Goal: Transaction & Acquisition: Purchase product/service

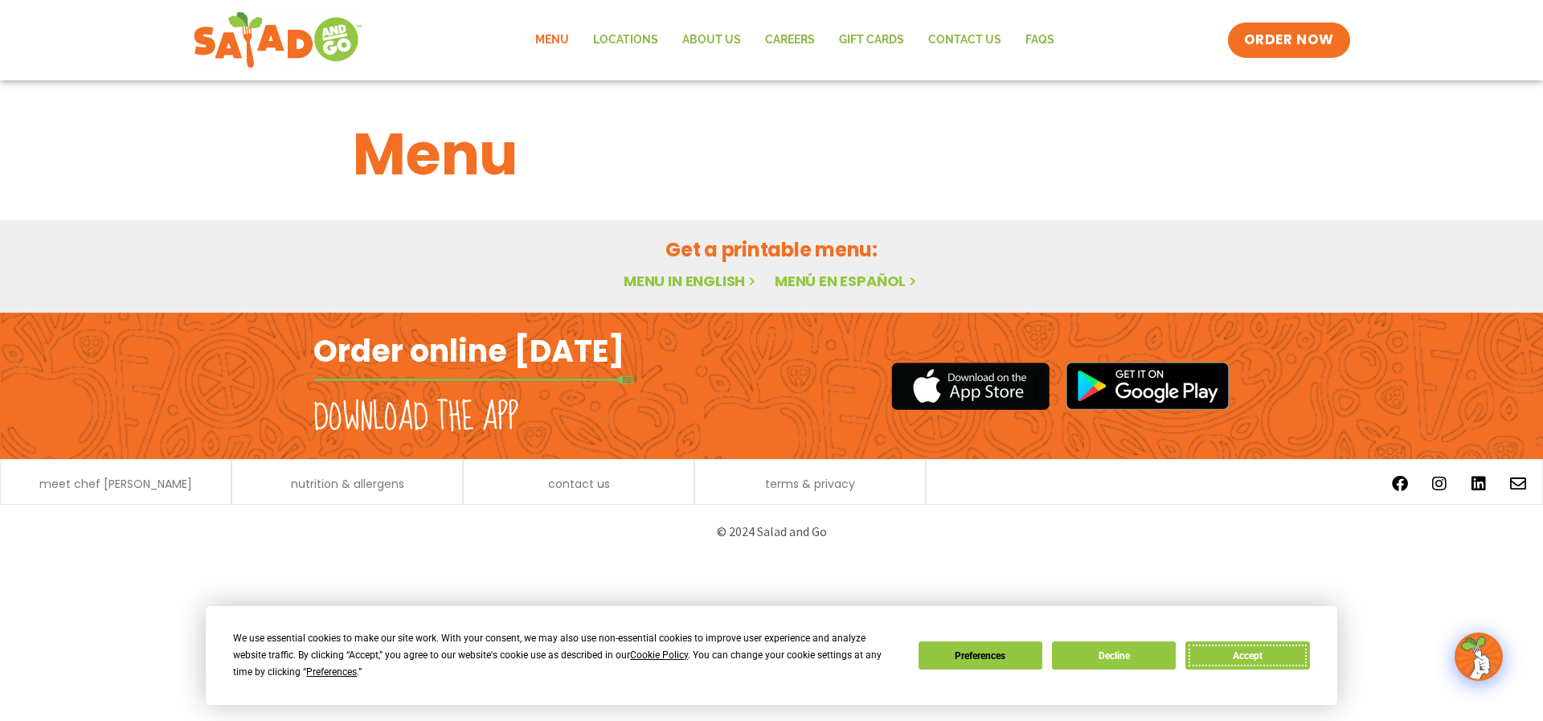
click at [1233, 657] on button "Accept" at bounding box center [1248, 655] width 124 height 28
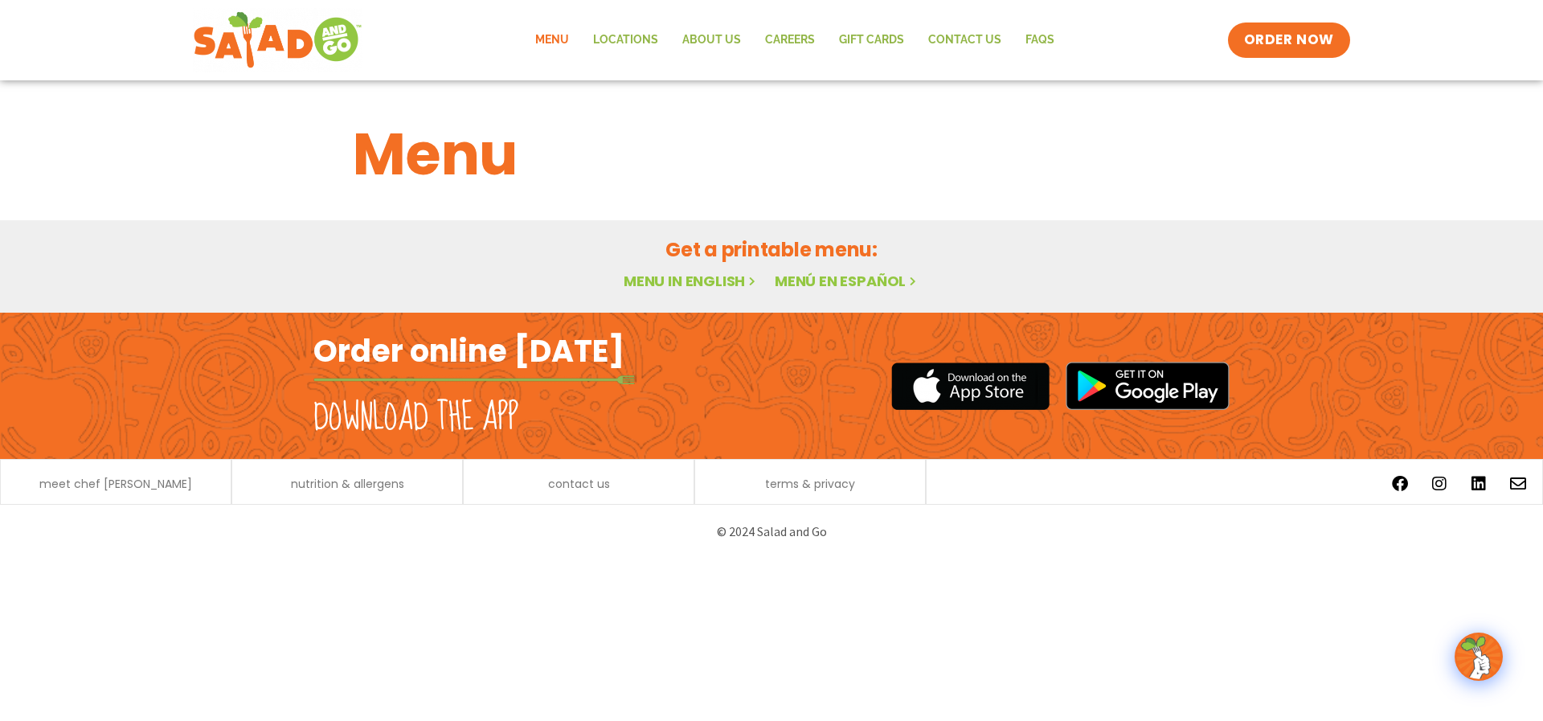
click at [686, 281] on link "Menu in English" at bounding box center [691, 281] width 135 height 20
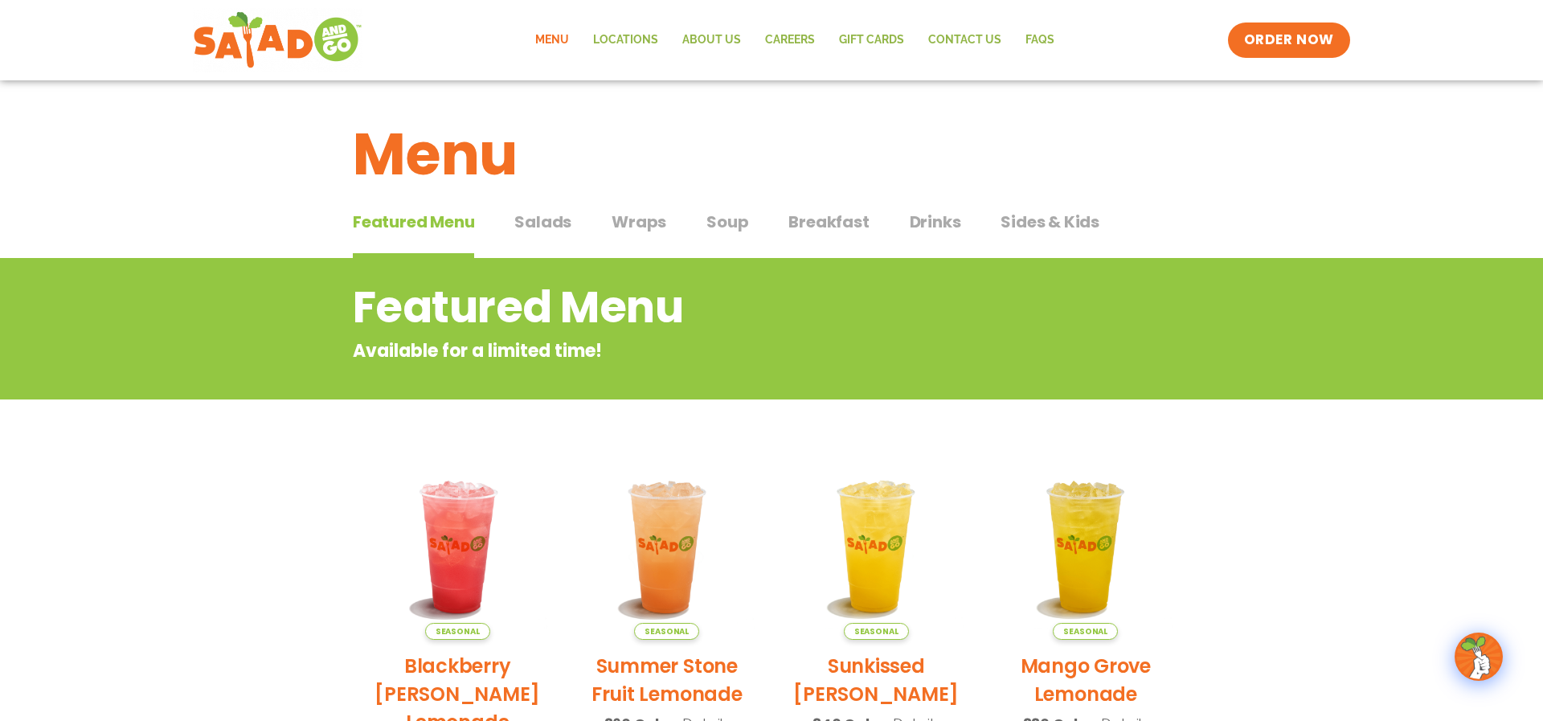
click at [529, 218] on span "Salads" at bounding box center [542, 222] width 57 height 24
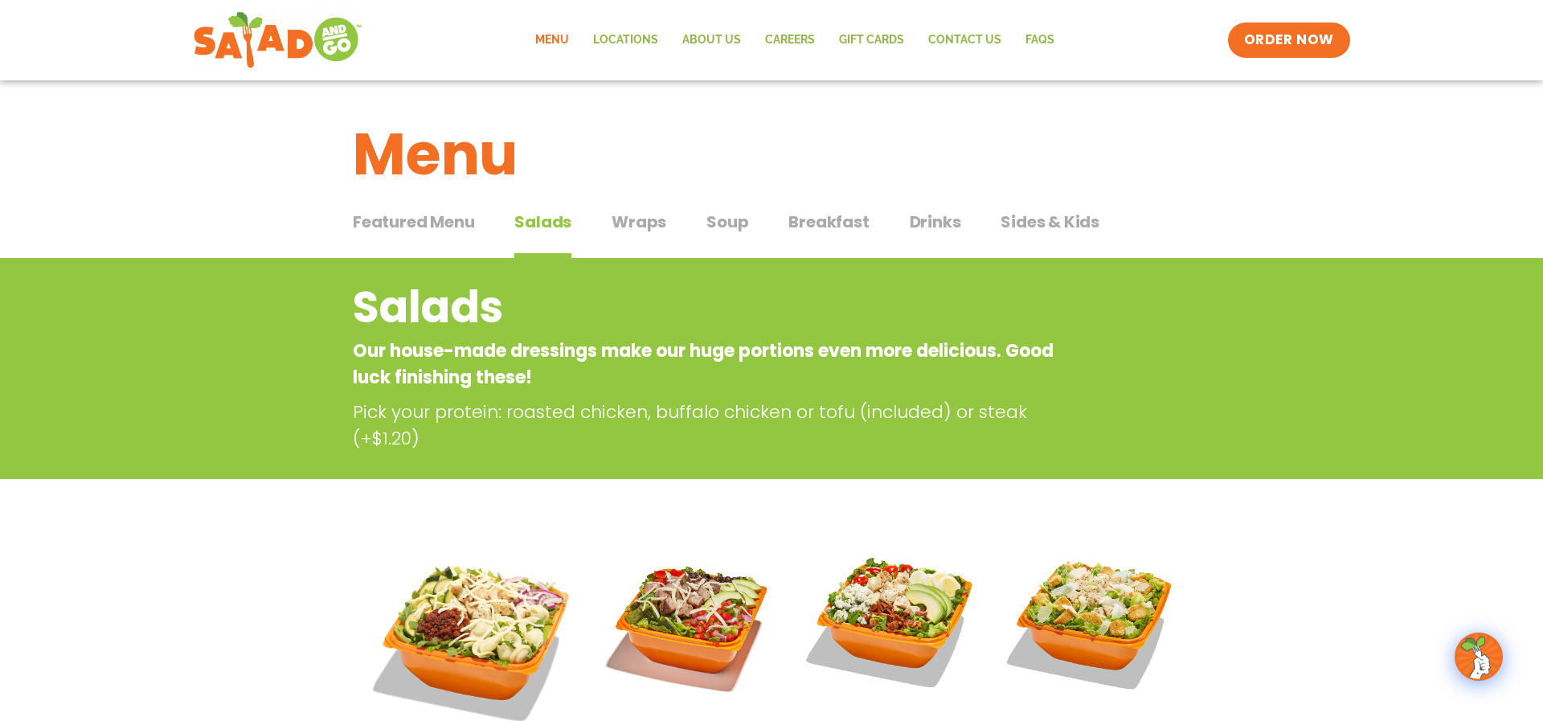
click at [642, 241] on button "Wraps Wraps" at bounding box center [639, 234] width 55 height 49
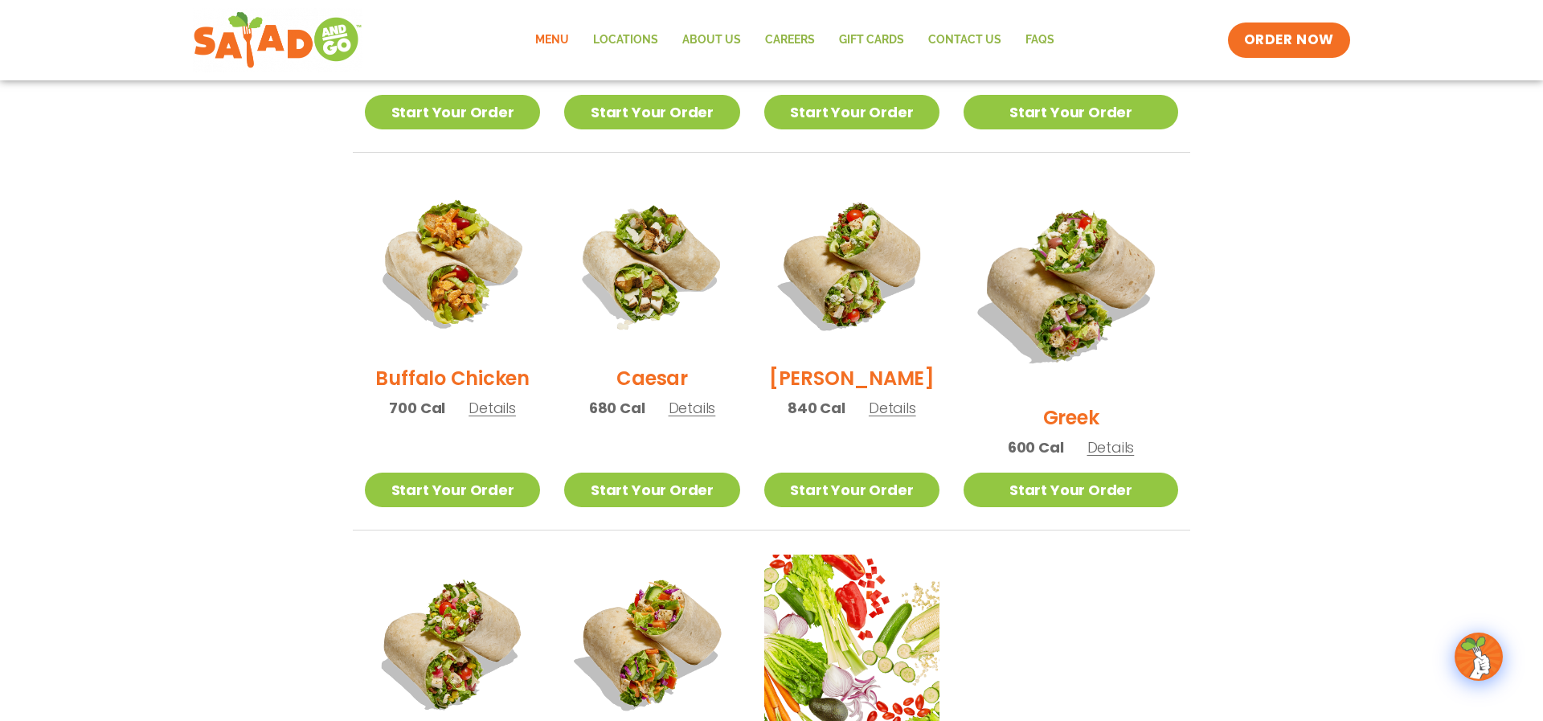
scroll to position [904, 0]
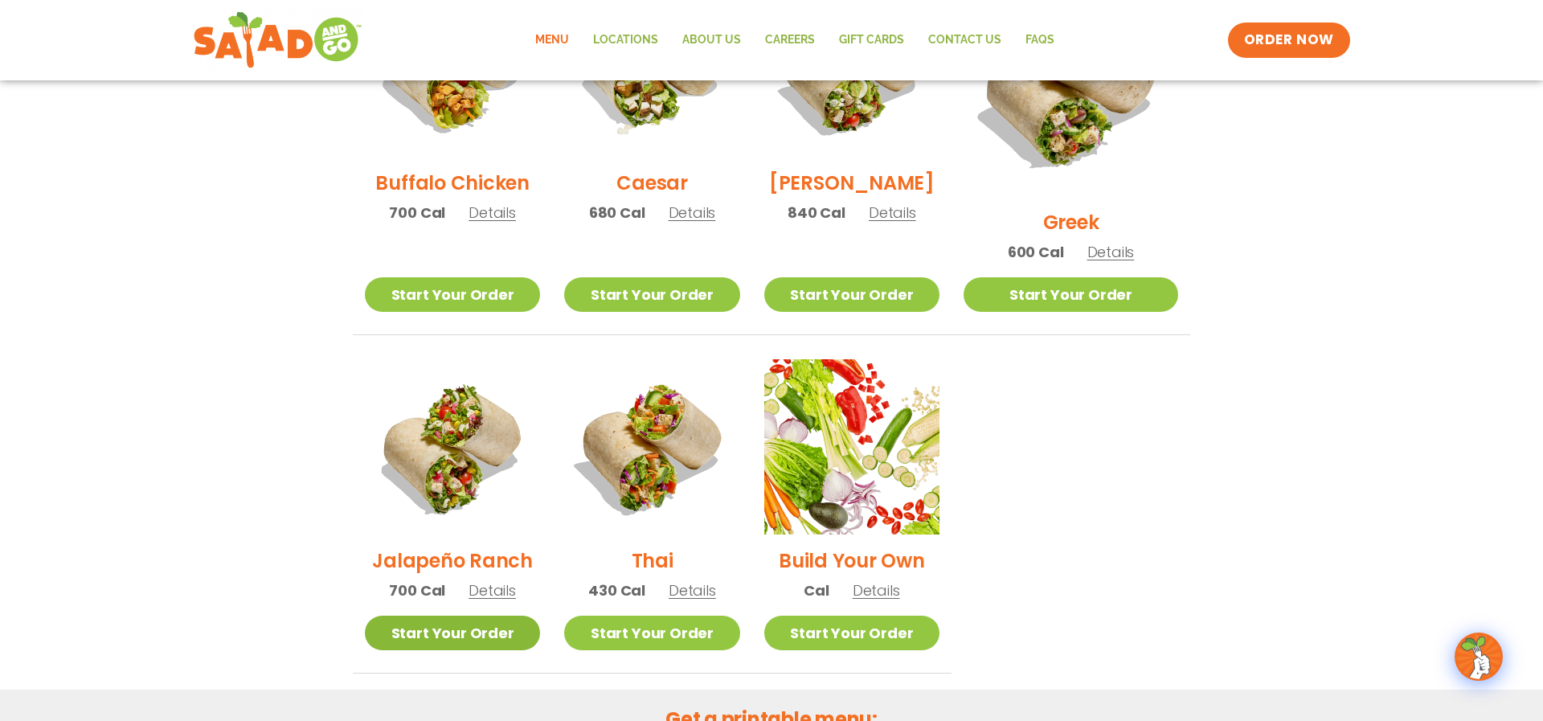
click at [491, 616] on link "Start Your Order" at bounding box center [452, 633] width 175 height 35
